Goal: Information Seeking & Learning: Learn about a topic

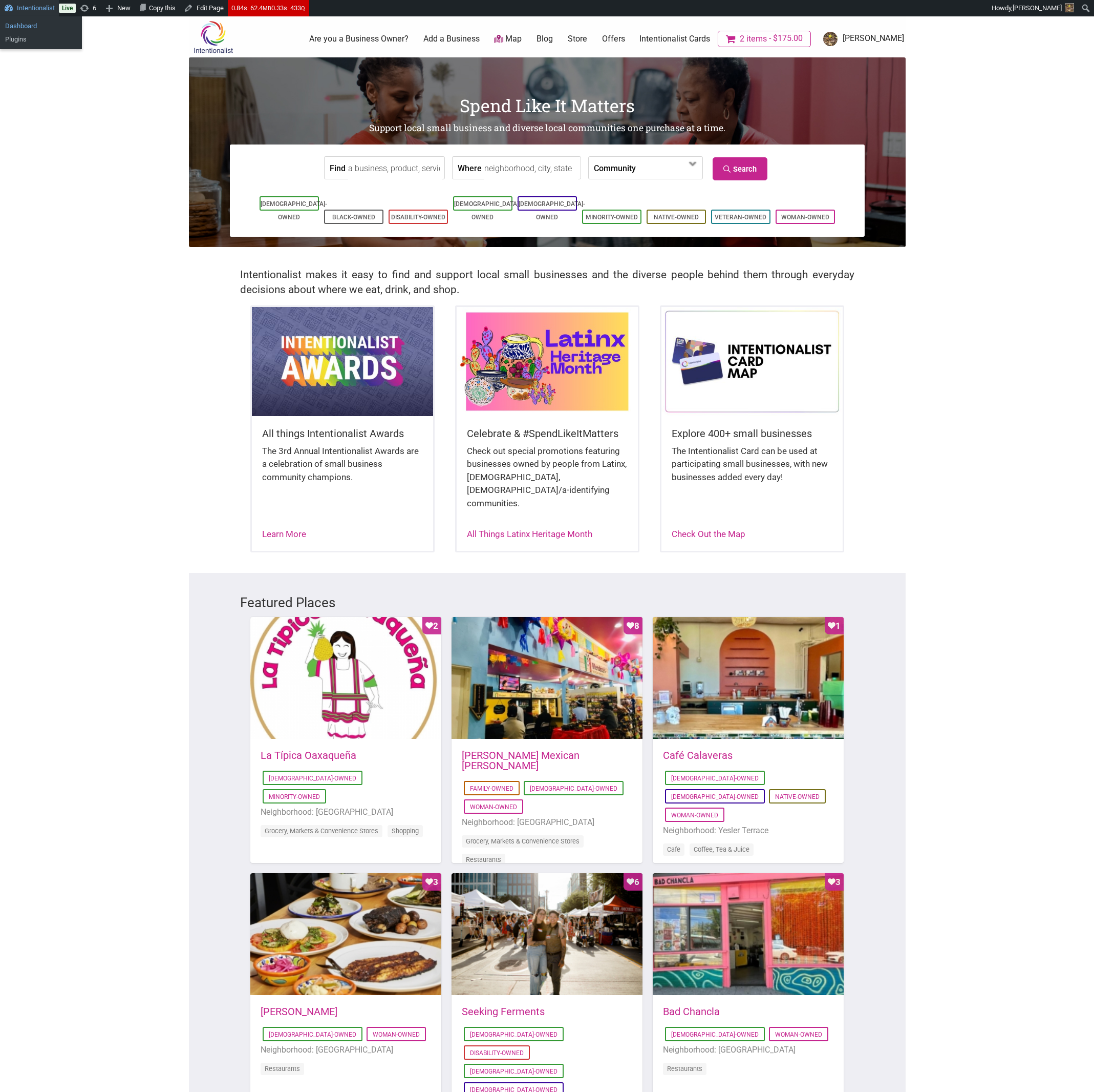
click at [32, 28] on link "Dashboard" at bounding box center [41, 26] width 82 height 14
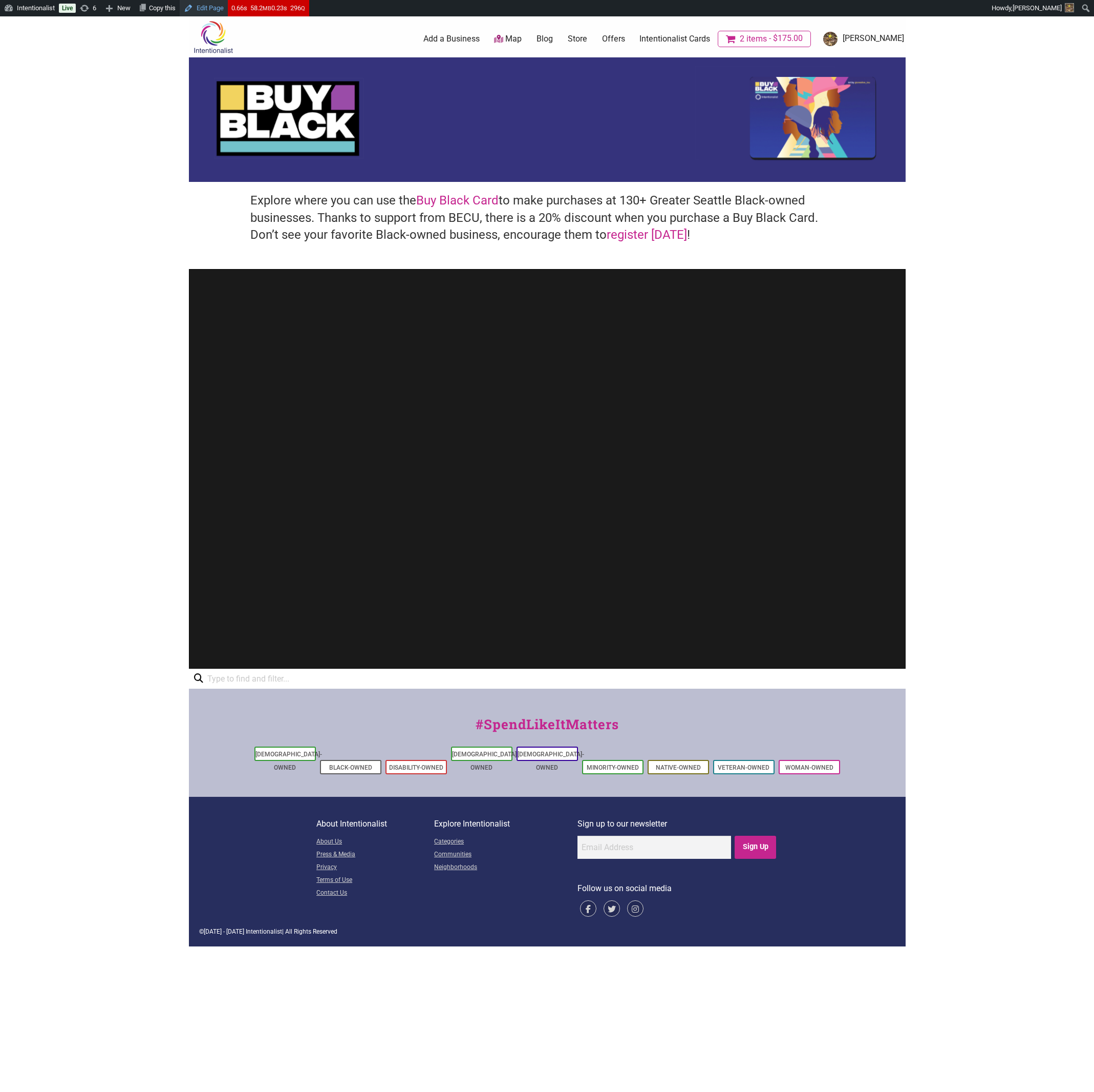
click at [207, 10] on link "Edit Page" at bounding box center [204, 8] width 48 height 16
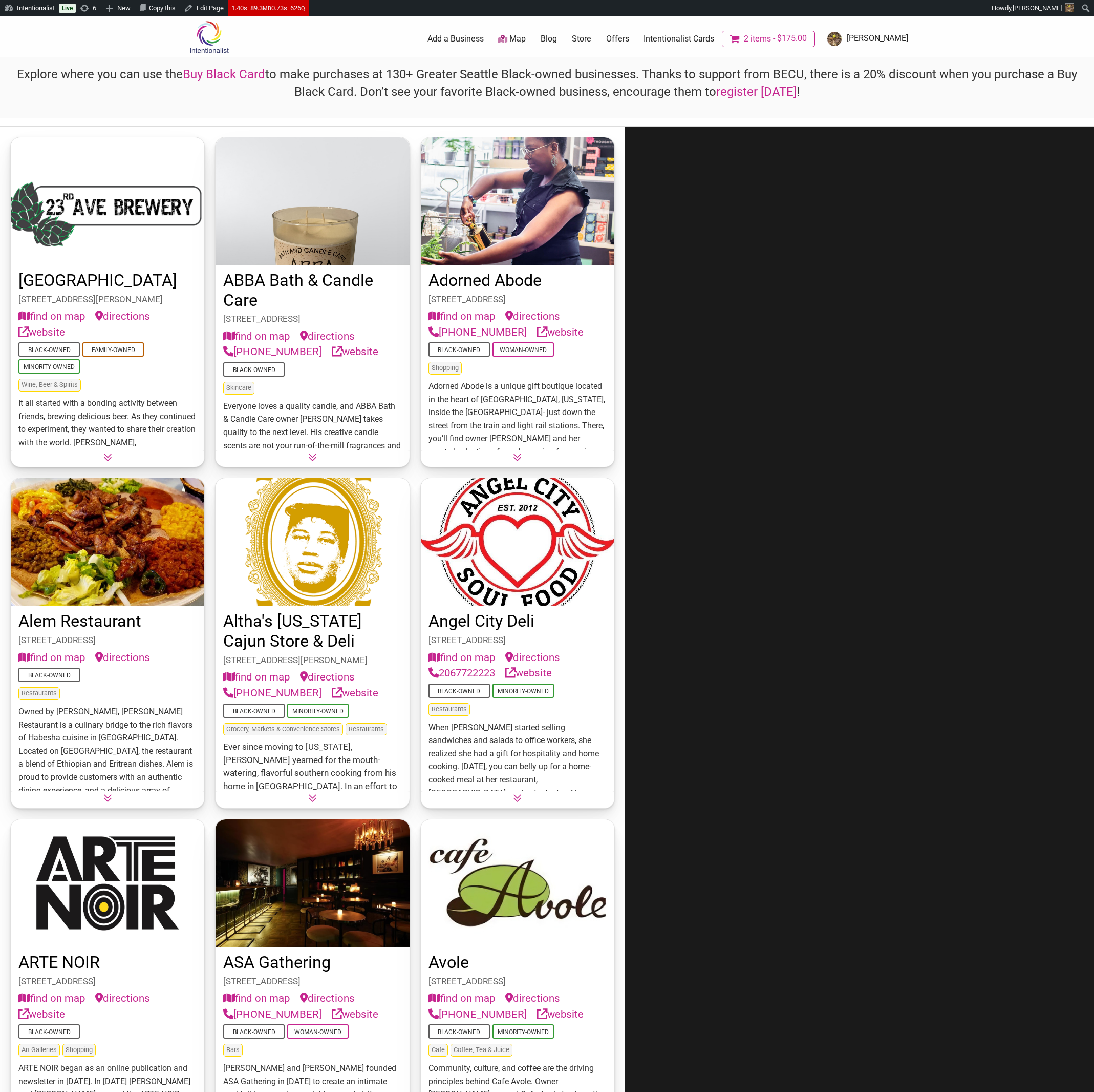
click at [305, 70] on h4 "Explore where you can use the Buy Black Card to make purchases at 130+ Greater …" at bounding box center [547, 83] width 1077 height 34
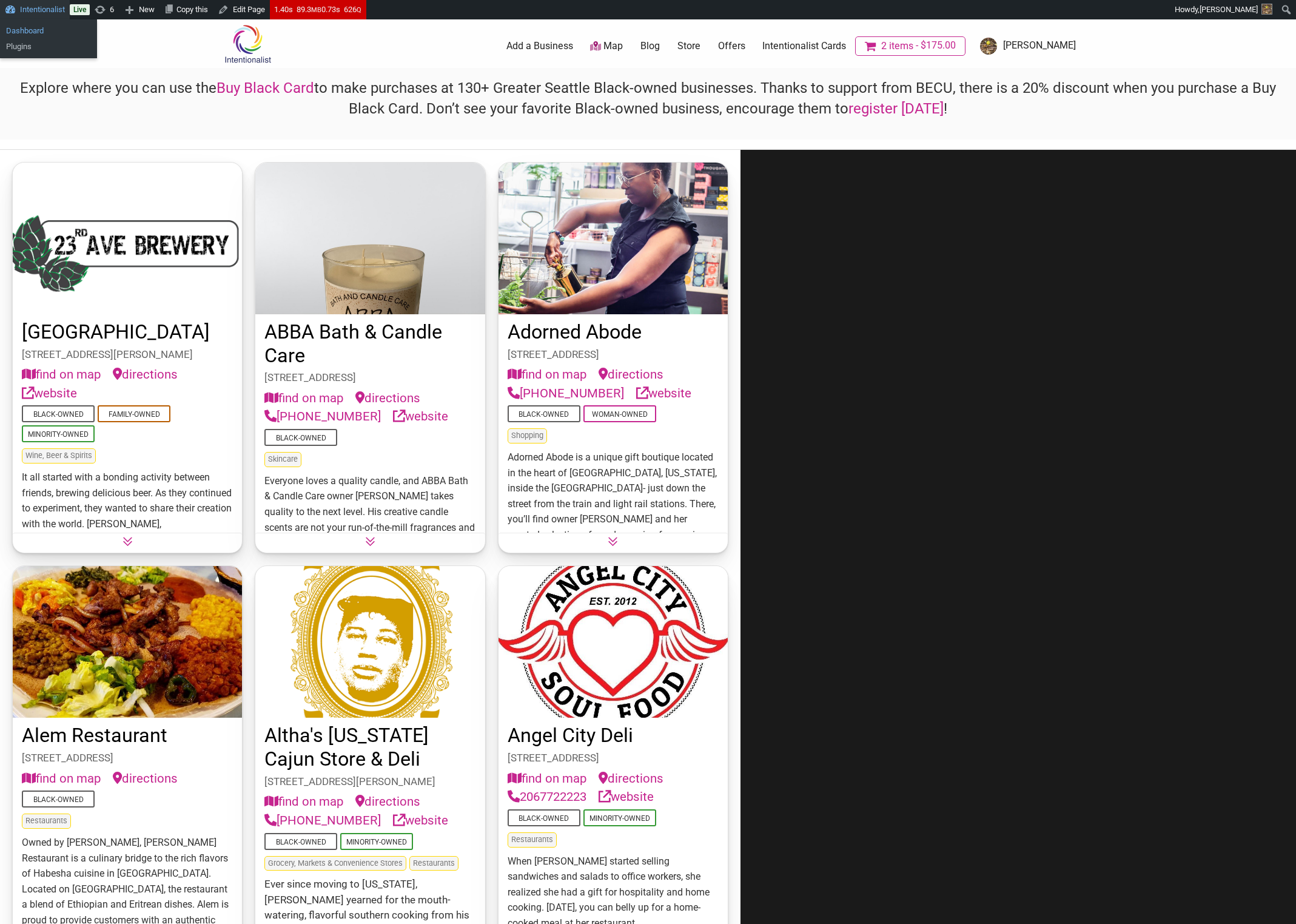
click at [31, 32] on link "Dashboard" at bounding box center [48, 30] width 97 height 16
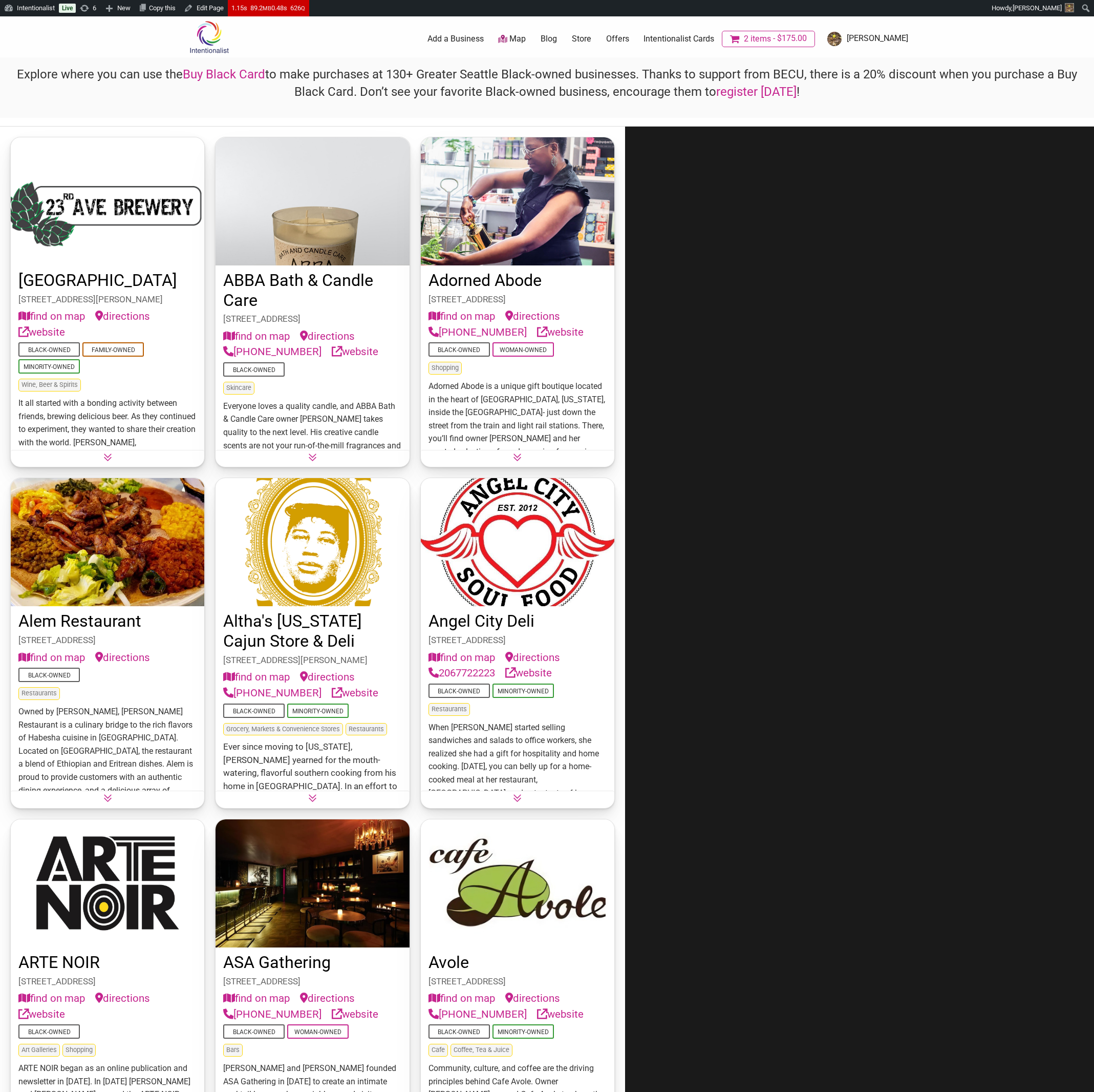
click at [436, 102] on div "Explore where you can use the Buy Black Card to make purchases at 130+ Greater …" at bounding box center [547, 88] width 1094 height 61
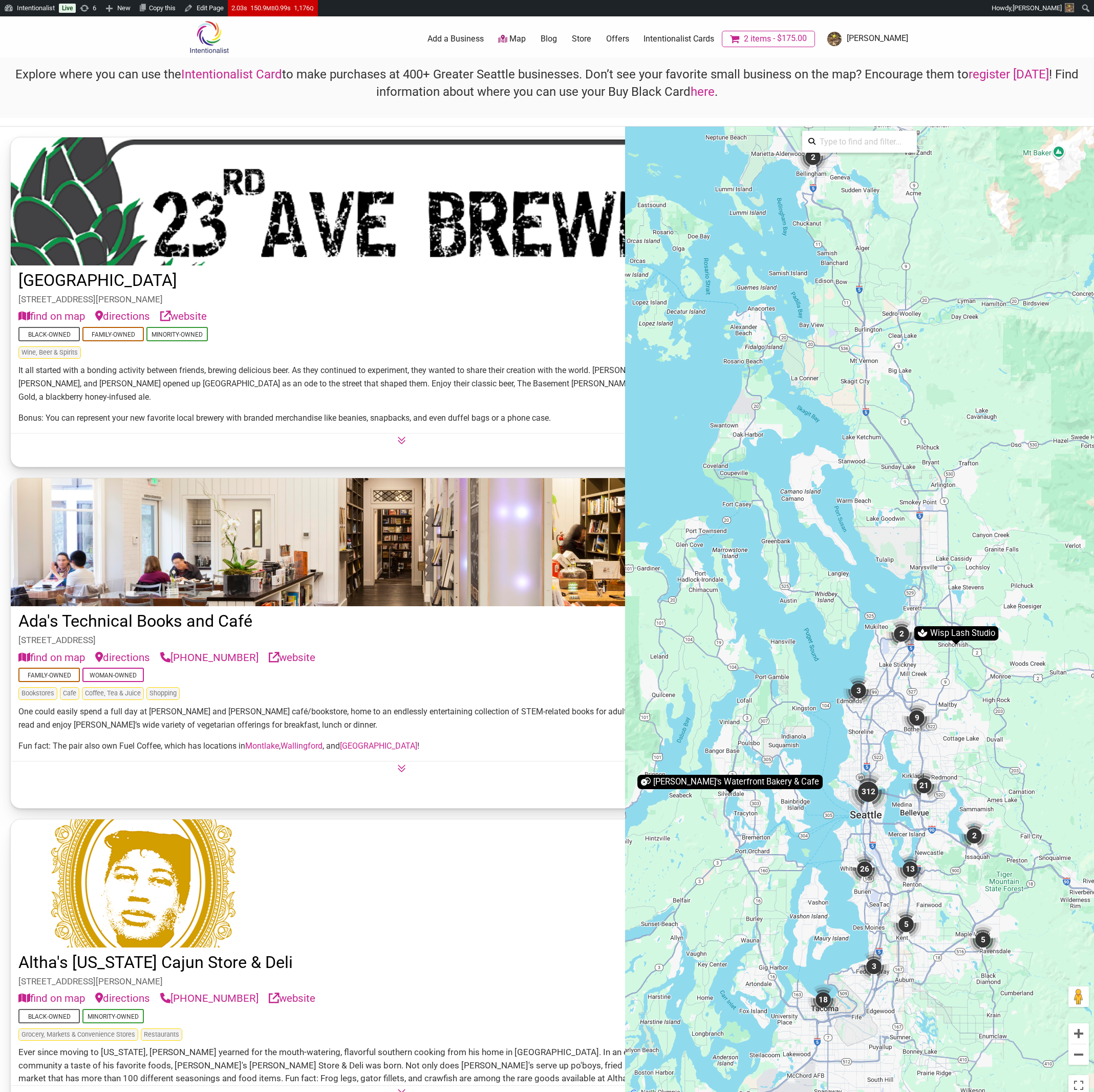
click at [629, 38] on link "Offers" at bounding box center [618, 39] width 23 height 11
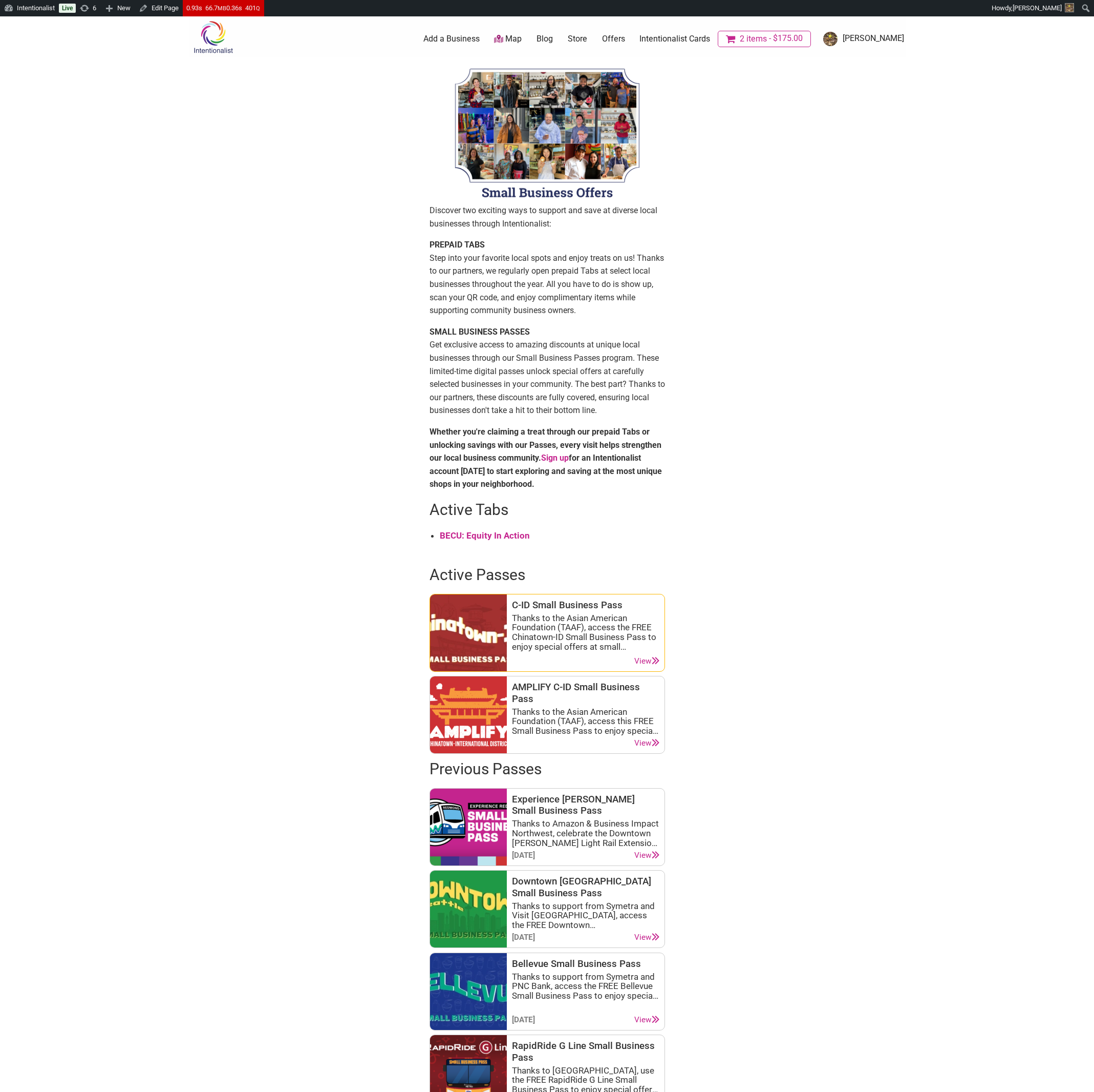
click at [651, 660] on link "View" at bounding box center [647, 661] width 25 height 10
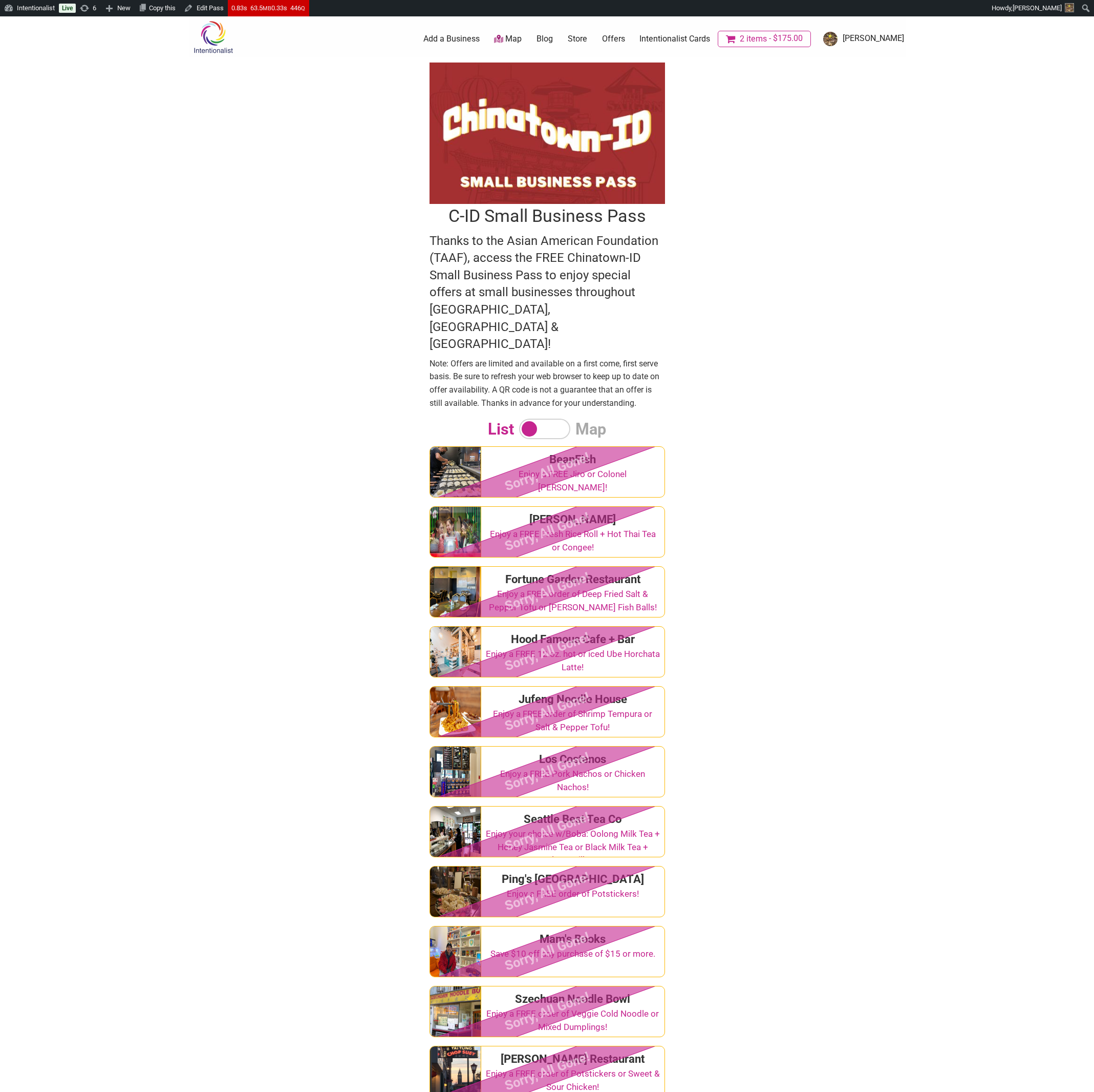
click at [559, 419] on input "checkbox" at bounding box center [545, 429] width 51 height 21
checkbox input "true"
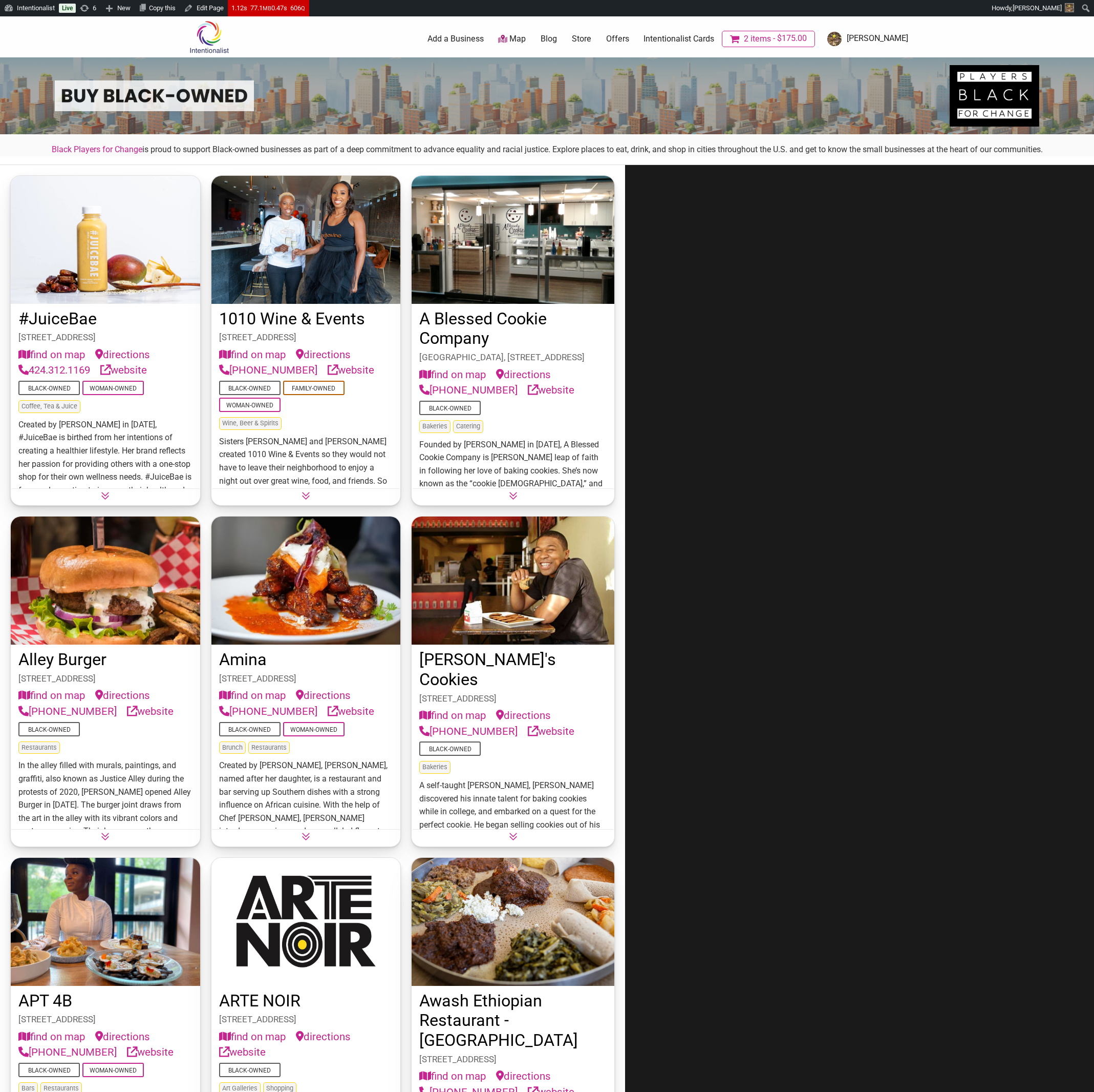
click at [433, 149] on p "Black Players for Change is proud to support Black-owned businesses as part of …" at bounding box center [547, 150] width 1077 height 14
click at [665, 153] on p "Black Players for Change is proud to support Black-owned businesses as part of …" at bounding box center [547, 150] width 1077 height 14
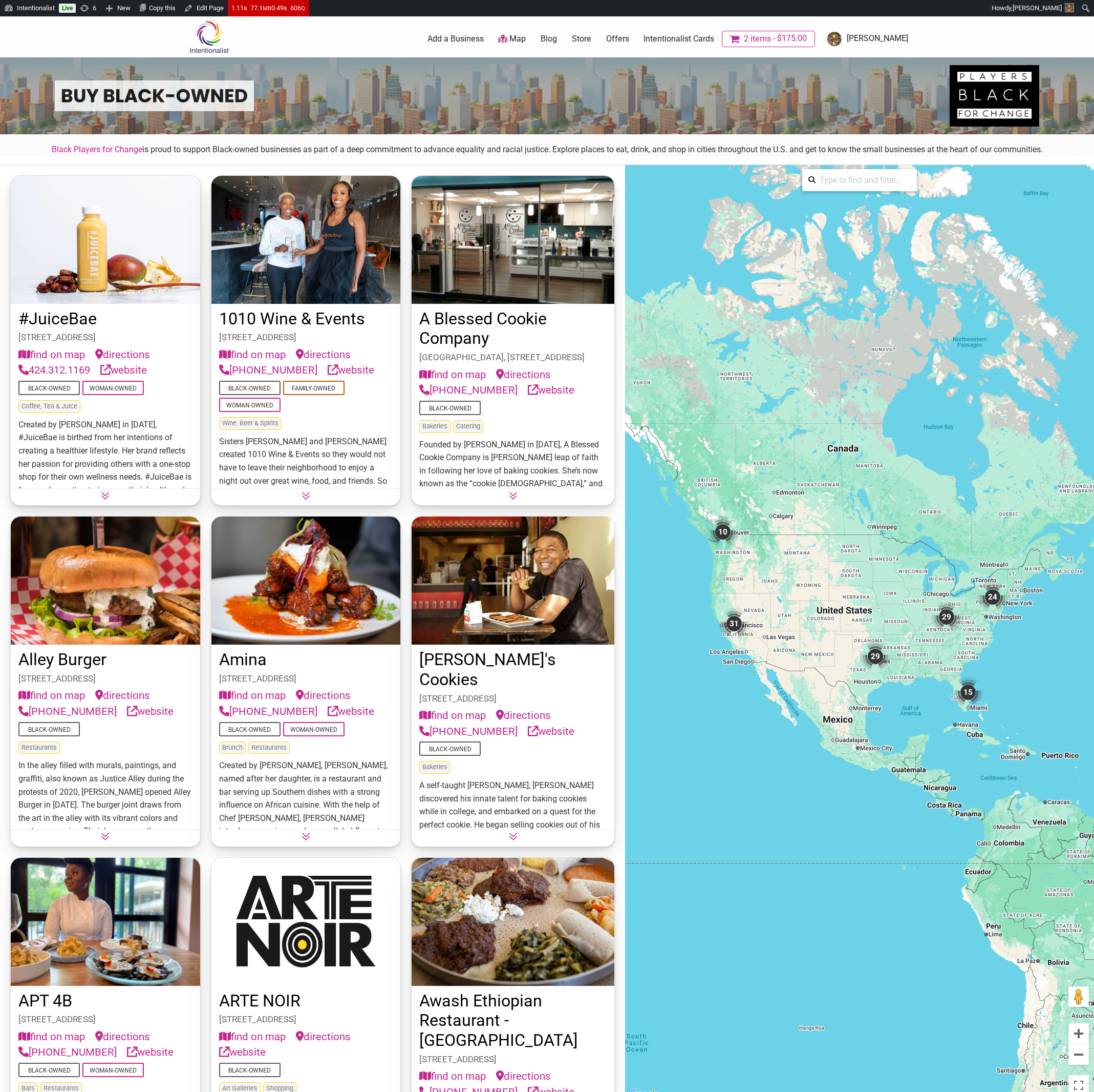
click at [423, 507] on div "#JuiceBae [STREET_ADDRESS] find on map directions 424.312.1169   website Black-…" at bounding box center [312, 632] width 625 height 935
click at [652, 130] on div at bounding box center [547, 96] width 984 height 77
